Goal: Transaction & Acquisition: Purchase product/service

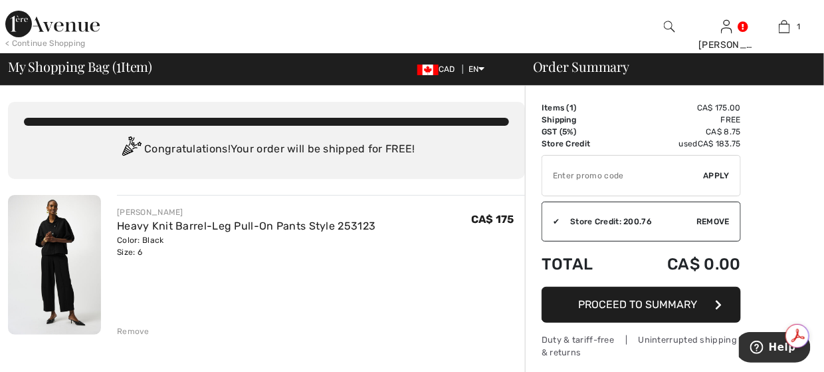
click at [28, 23] on img at bounding box center [52, 24] width 94 height 27
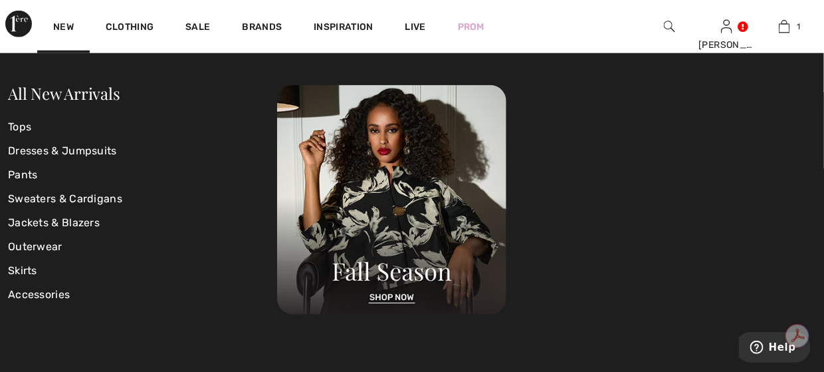
scroll to position [399, 0]
click at [808, 219] on div at bounding box center [546, 199] width 539 height 229
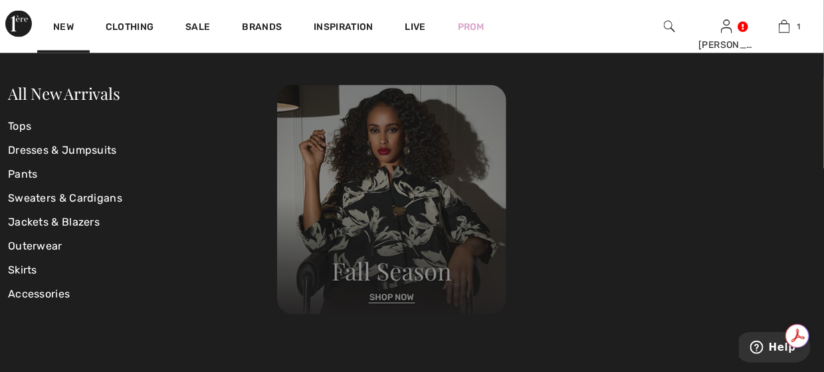
scroll to position [665, 0]
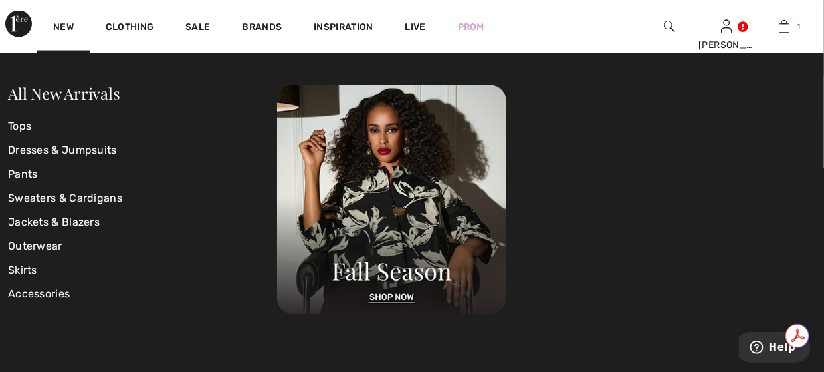
click at [791, 235] on div at bounding box center [546, 199] width 539 height 229
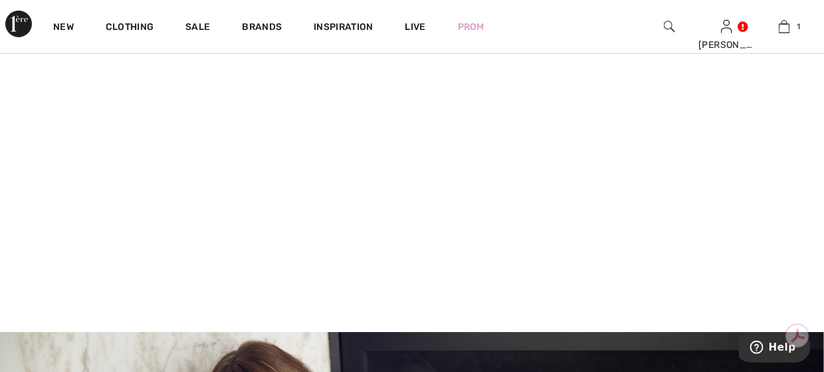
scroll to position [133, 0]
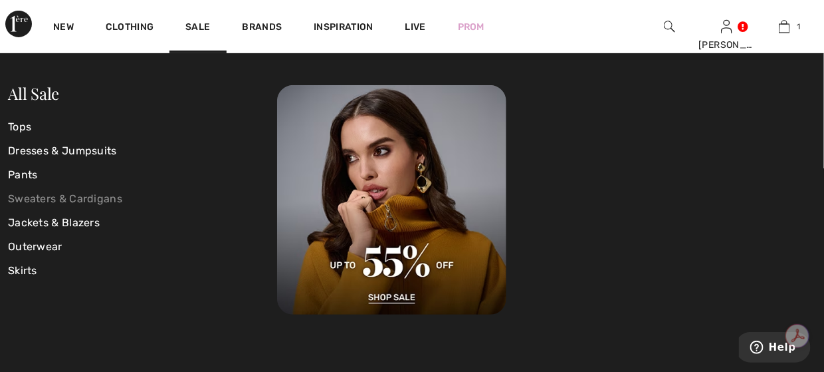
click at [40, 194] on link "Sweaters & Cardigans" at bounding box center [142, 199] width 269 height 24
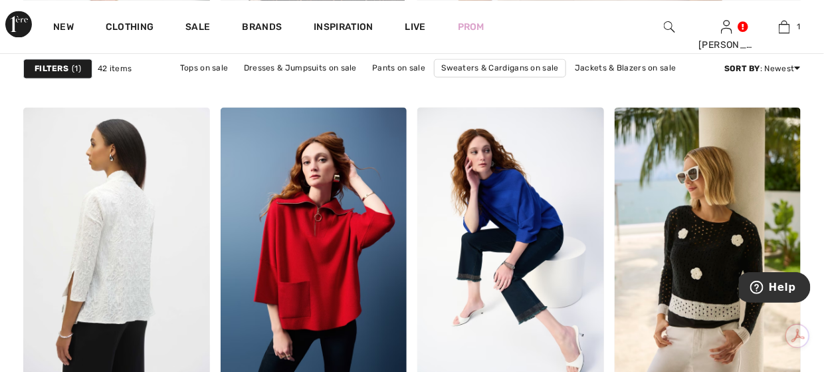
scroll to position [931, 0]
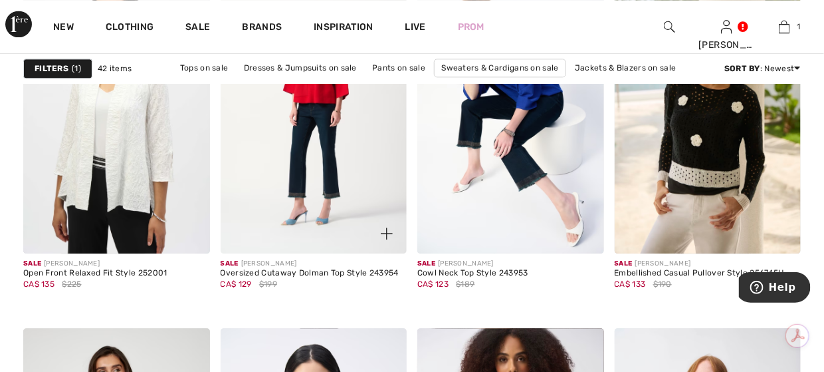
click at [318, 150] on img at bounding box center [314, 114] width 187 height 280
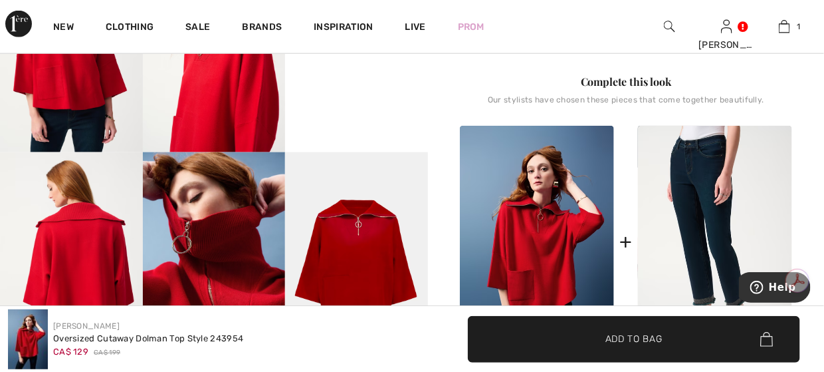
scroll to position [598, 0]
